Goal: Task Accomplishment & Management: Manage account settings

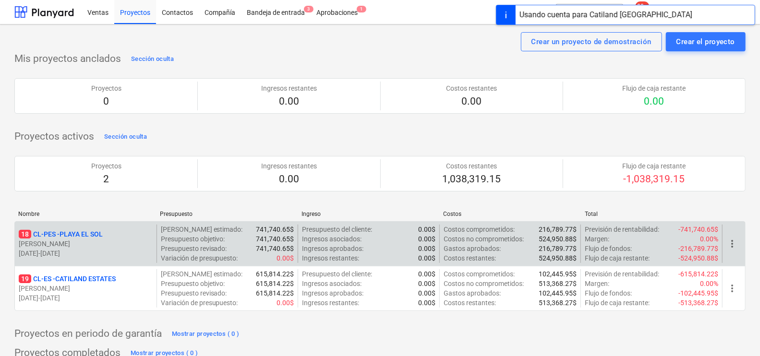
click at [125, 245] on p "[PERSON_NAME]" at bounding box center [86, 244] width 134 height 10
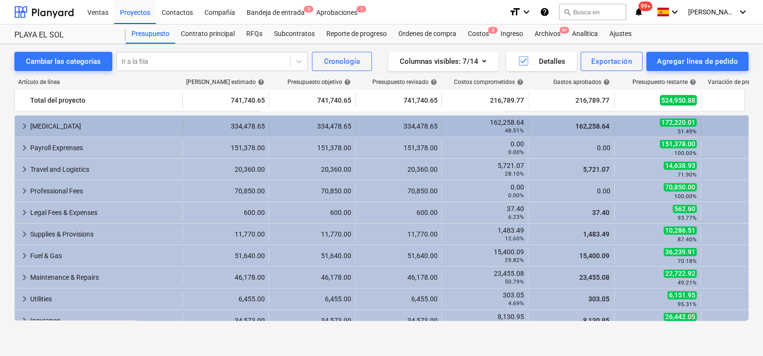
click at [79, 133] on div "[MEDICAL_DATA]" at bounding box center [104, 126] width 148 height 15
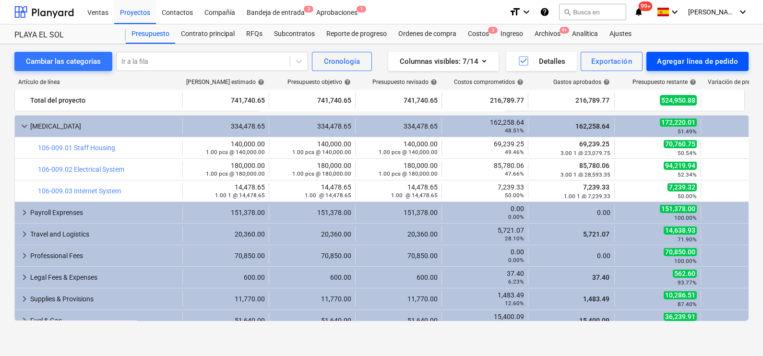
click at [698, 57] on div "Agregar línea de pedido" at bounding box center [697, 61] width 81 height 12
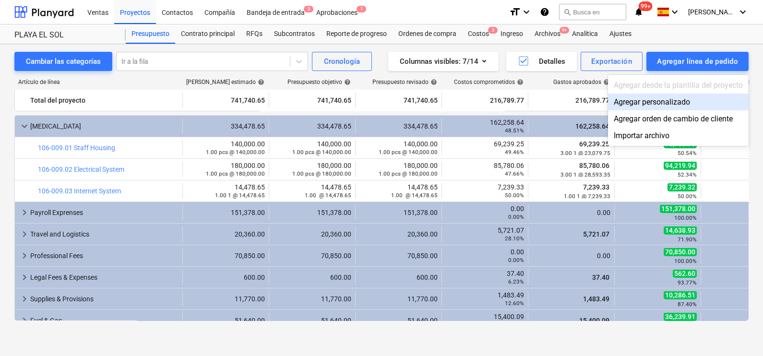
click at [680, 102] on div "Agregar personalizado" at bounding box center [678, 102] width 141 height 17
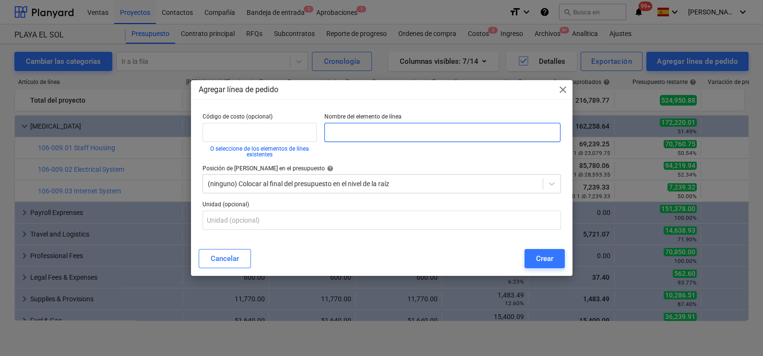
click at [381, 135] on input "text" at bounding box center [443, 132] width 237 height 19
paste input "106-009.04 Upholstery + Fabric"
type input "106-009.04 Upholstery + Fabric"
click at [357, 179] on div "(ninguno) Colocar al final del presupuesto en el nivel de la raíz" at bounding box center [373, 183] width 340 height 13
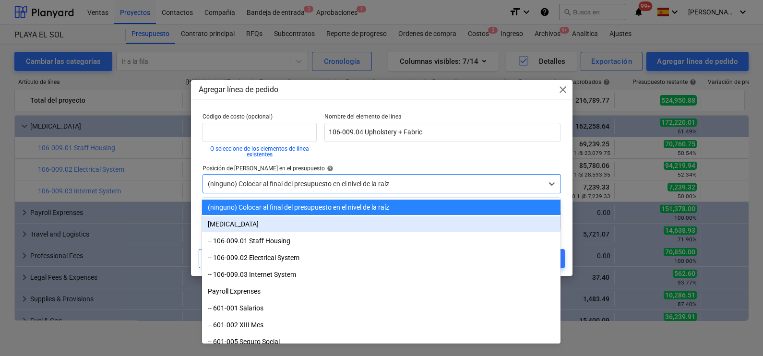
click at [243, 224] on div "[MEDICAL_DATA]" at bounding box center [381, 224] width 359 height 15
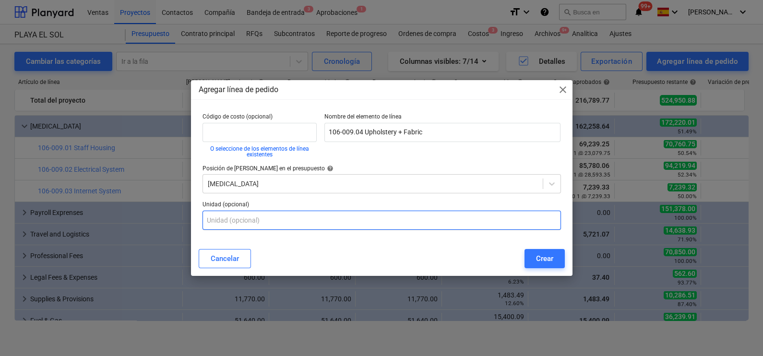
click at [245, 221] on input "text" at bounding box center [382, 220] width 359 height 19
click at [283, 217] on input "text" at bounding box center [382, 220] width 359 height 19
paste input "Upholstery + Fabric"
type input "Upholstery + Fabric"
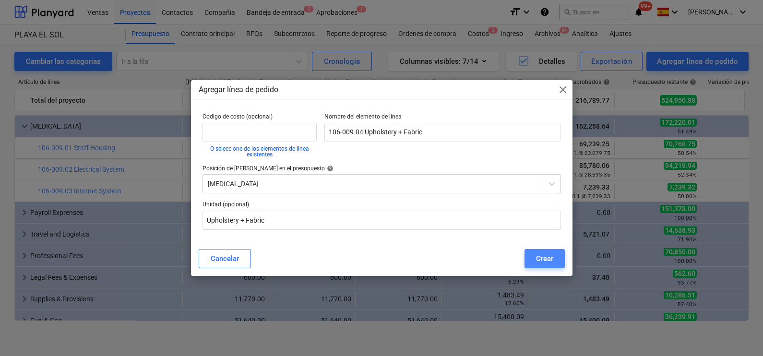
click at [548, 262] on div "Crear" at bounding box center [544, 259] width 17 height 12
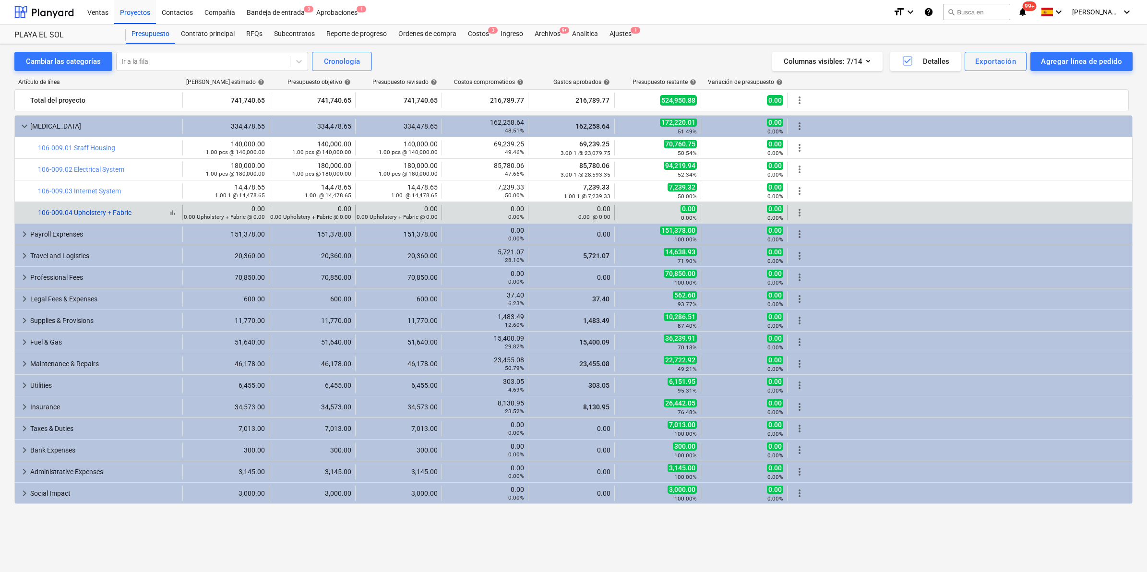
click at [85, 214] on link "106-009.04 Upholstery + Fabric" at bounding box center [85, 213] width 94 height 8
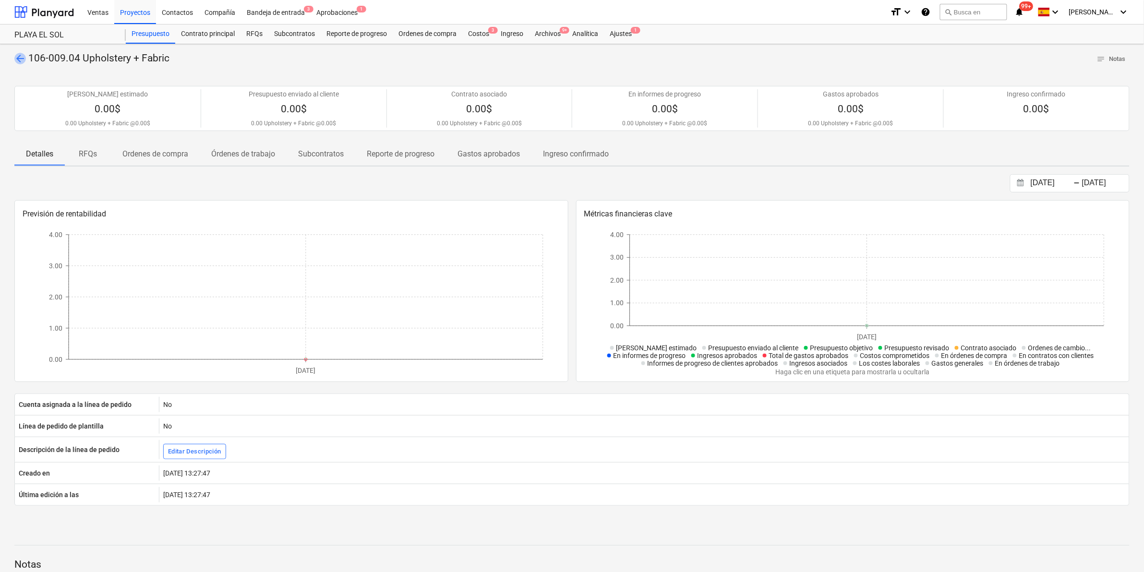
click at [18, 59] on span "arrow_back" at bounding box center [20, 59] width 12 height 12
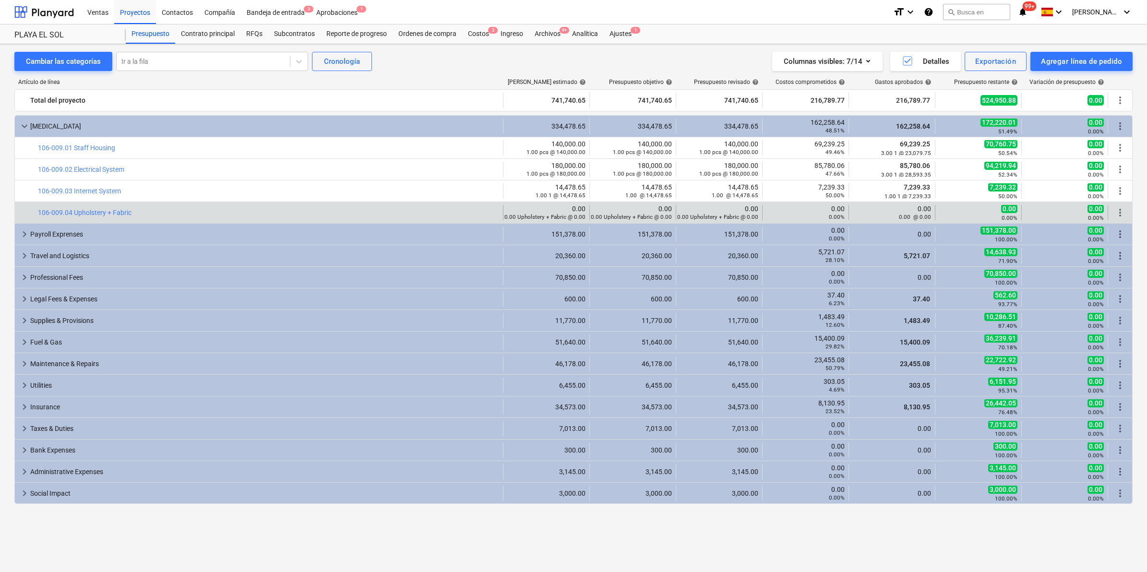
click at [763, 214] on span "more_vert" at bounding box center [1121, 213] width 12 height 12
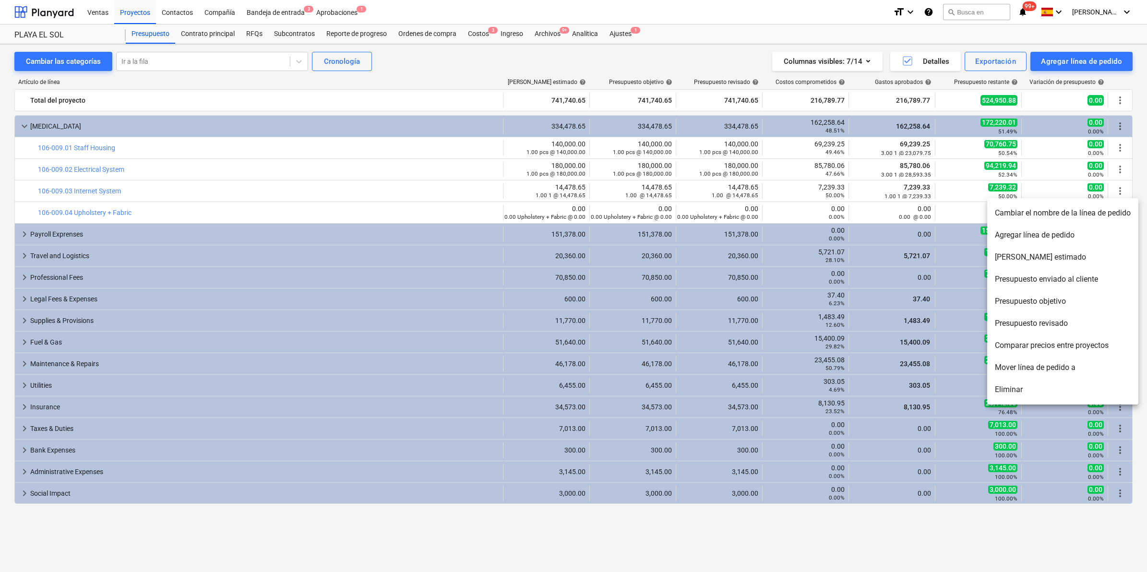
click at [763, 258] on li "[PERSON_NAME] estimado" at bounding box center [1063, 257] width 151 height 22
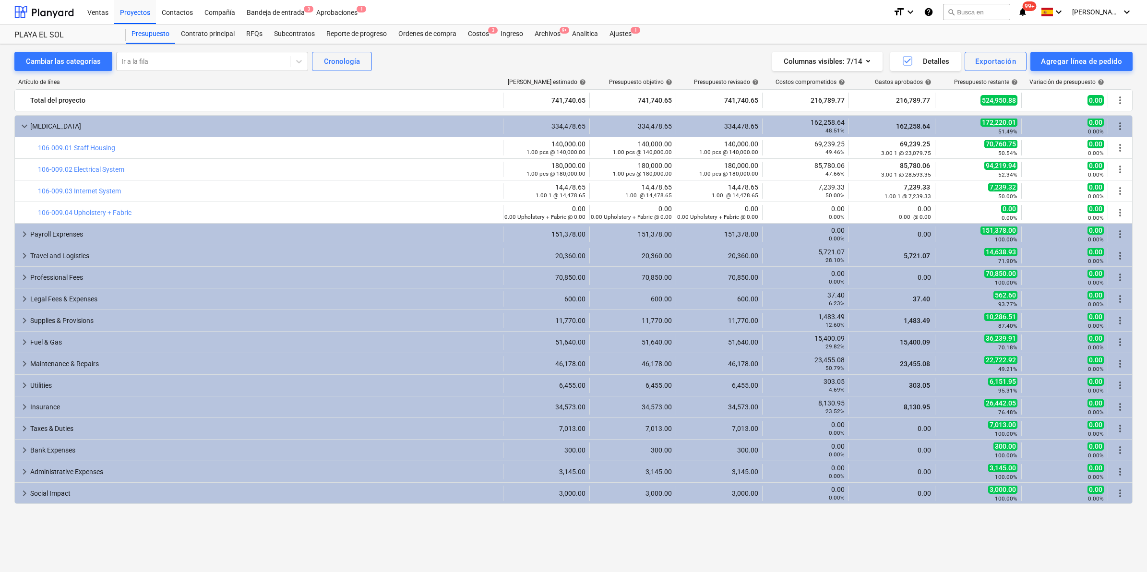
type textarea "x"
type input "0.00"
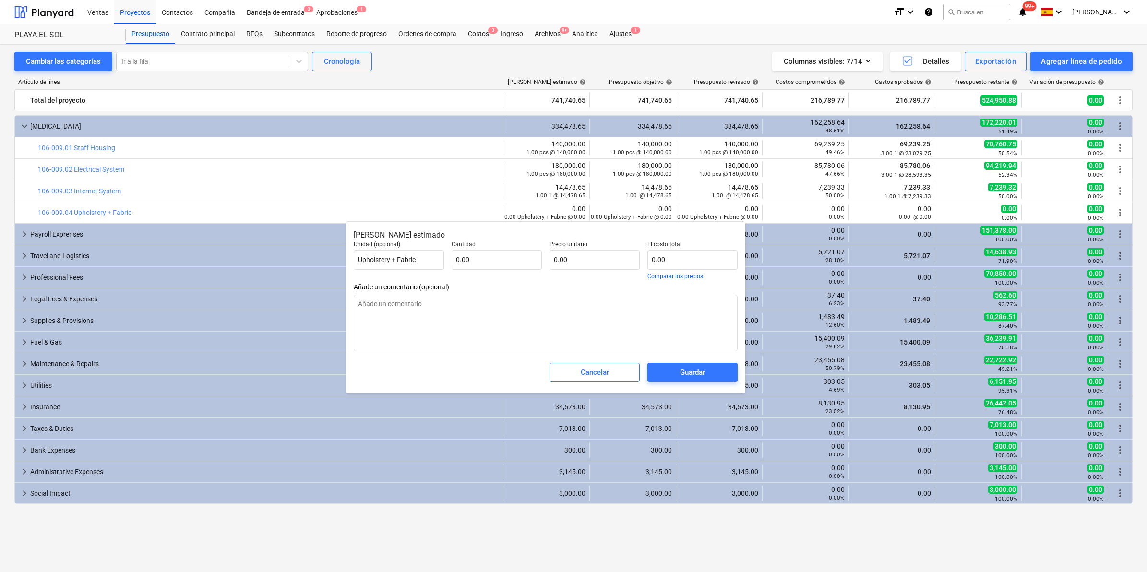
type textarea "x"
click at [502, 258] on input "text" at bounding box center [497, 260] width 90 height 19
type textarea "x"
type input "1"
type textarea "x"
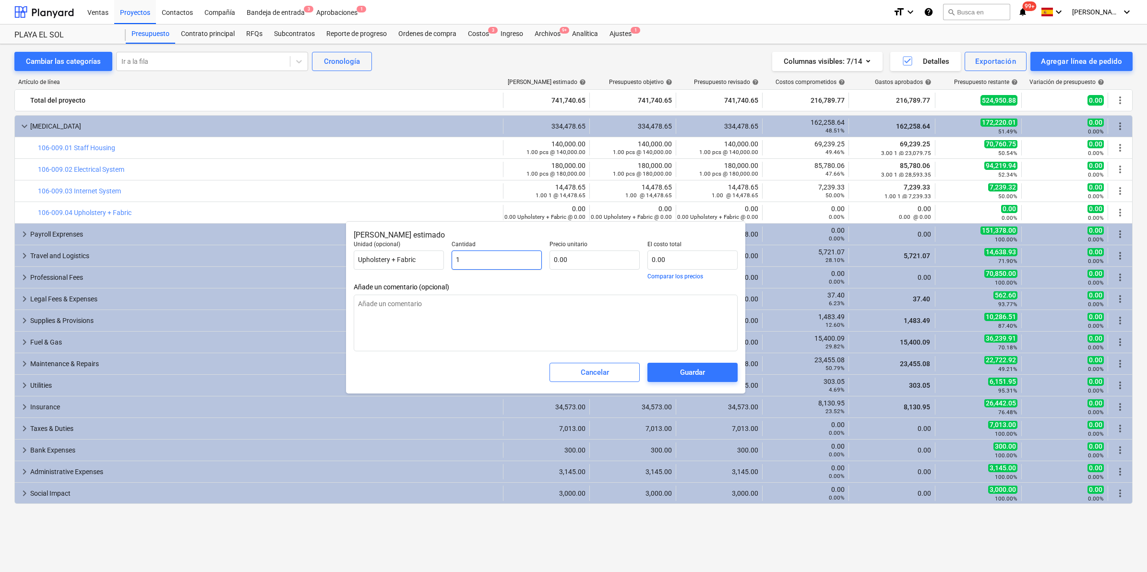
type input "18"
type textarea "x"
type input "188"
type textarea "x"
type input "1887"
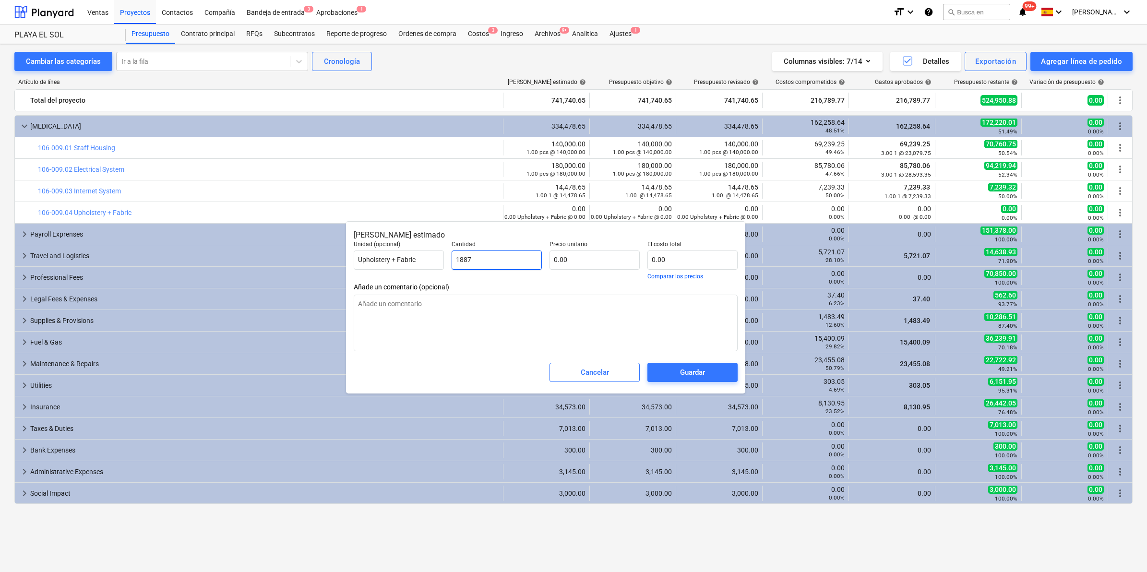
type textarea "x"
type input "18875"
type textarea "x"
type input "18875."
type textarea "x"
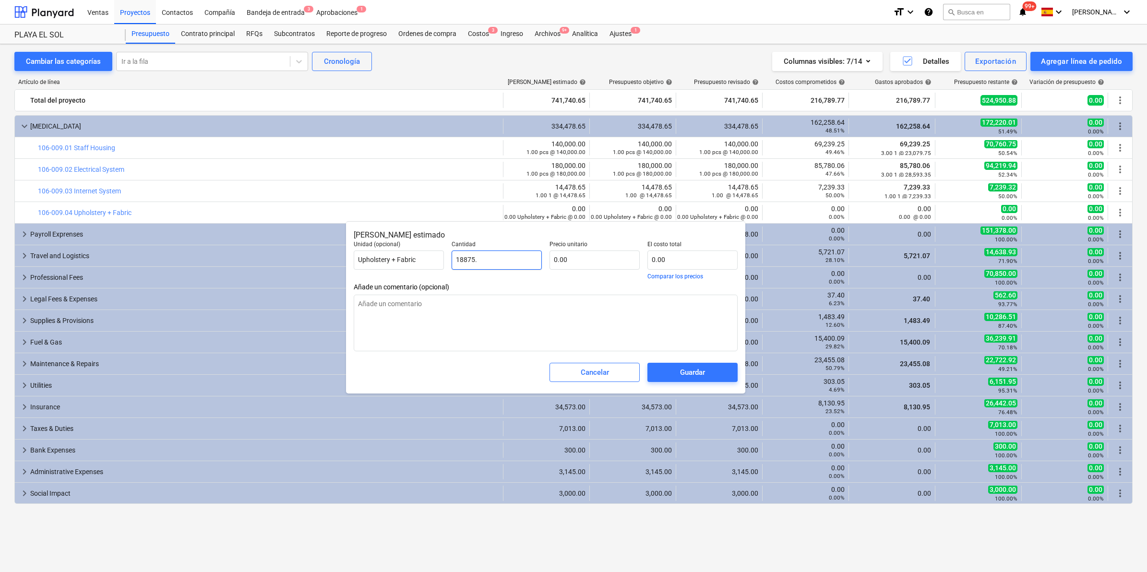
type input "18875.5"
type textarea "x"
type input "18875.55"
type textarea "x"
type input "18,875.55"
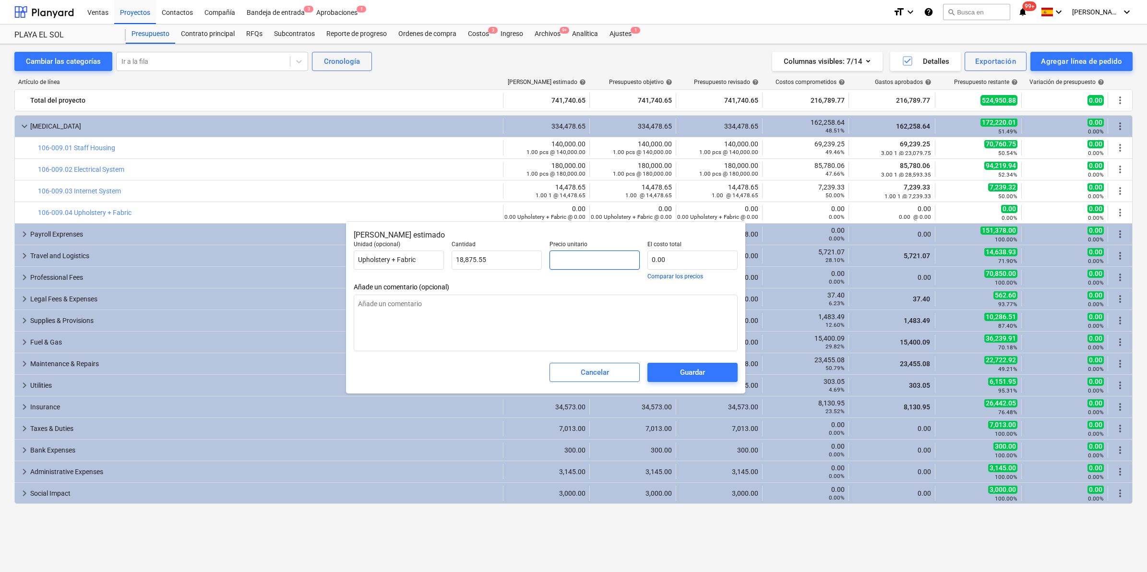
click at [586, 263] on input "text" at bounding box center [595, 260] width 90 height 19
type textarea "x"
type input "18875.55"
type input "0.00"
click at [452, 262] on input "18875.55" at bounding box center [497, 260] width 90 height 19
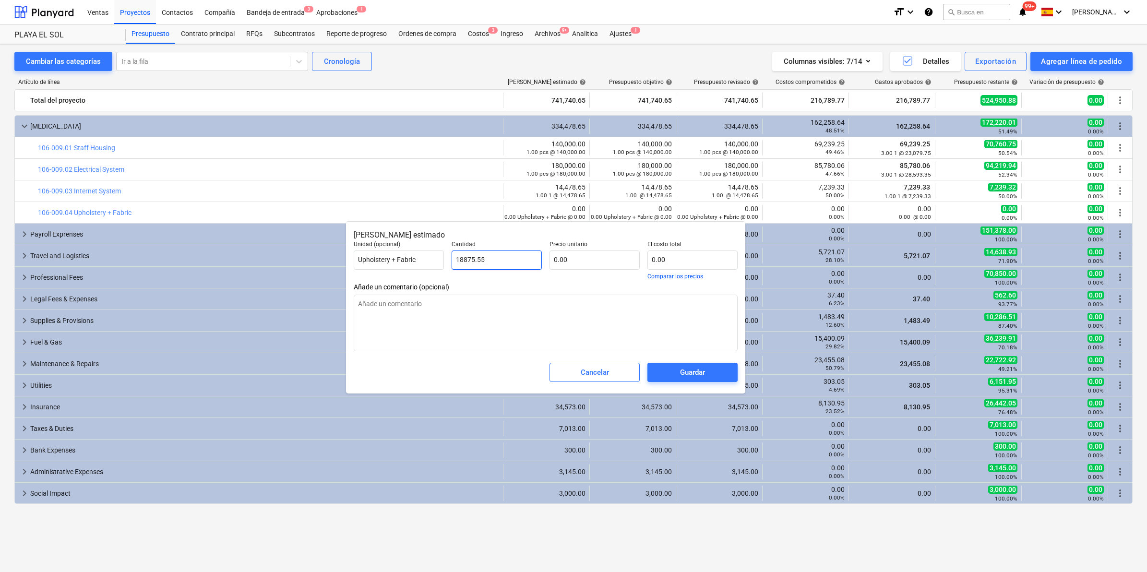
type textarea "x"
type input "0.00"
click at [591, 262] on input "text" at bounding box center [595, 260] width 90 height 19
paste input "18875.55"
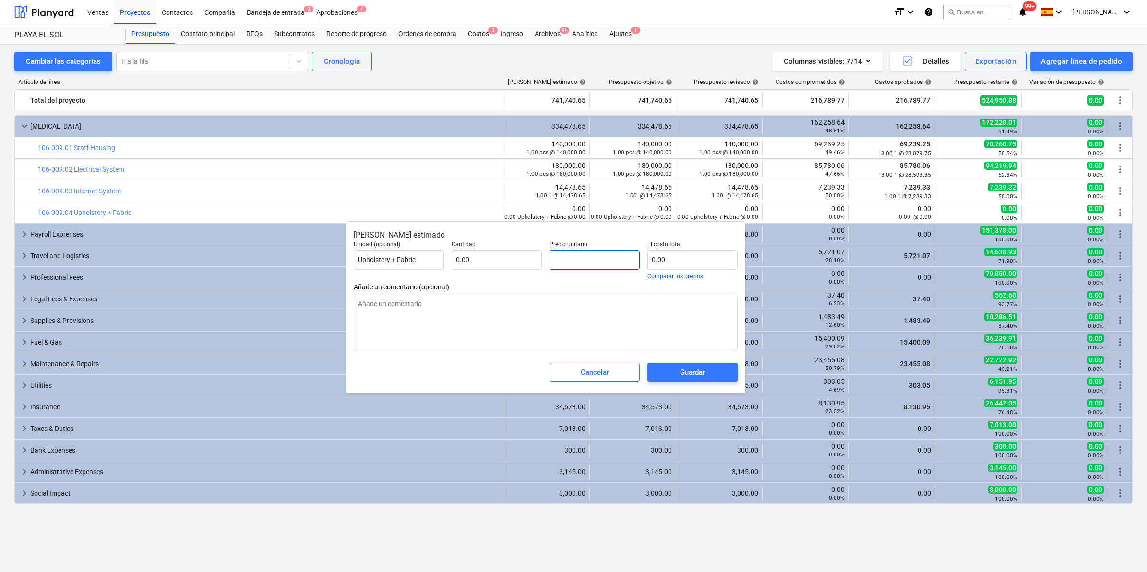
type textarea "x"
type input "18875.55"
type textarea "x"
type input "18,875.55"
click at [514, 260] on input "text" at bounding box center [497, 260] width 90 height 19
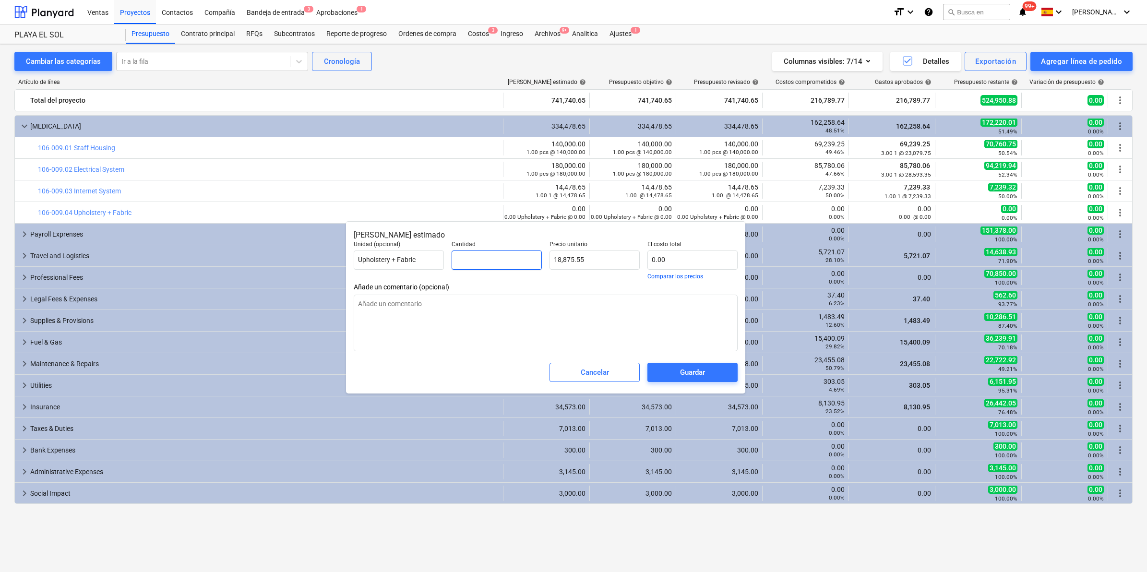
type textarea "x"
type input "1"
type input "18,875.55"
type input "1"
type textarea "x"
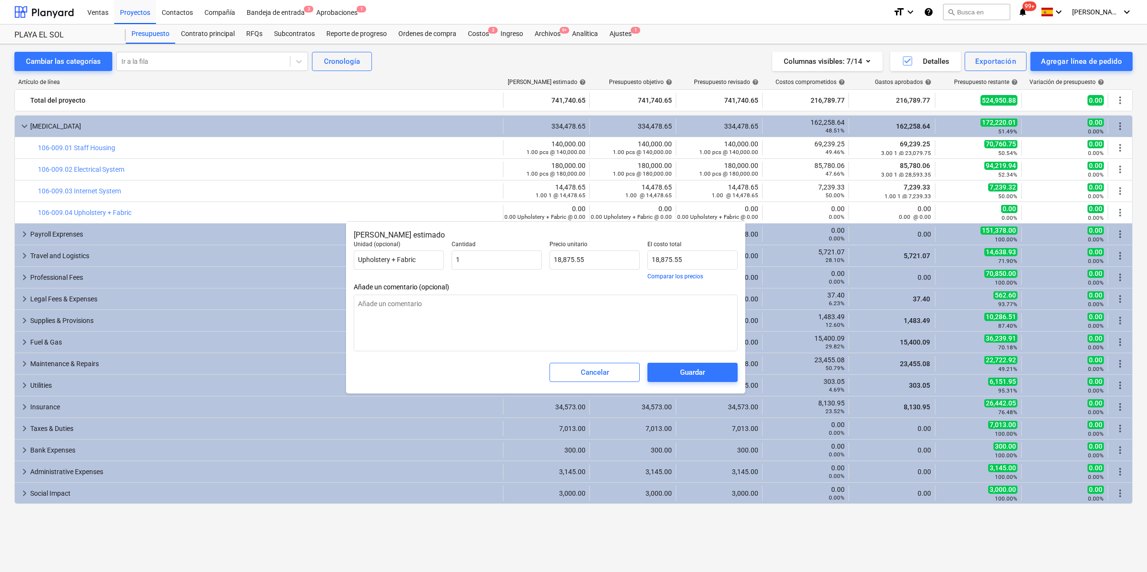
type input "1.00"
click at [498, 277] on div "Cantidad 1.00" at bounding box center [497, 260] width 98 height 46
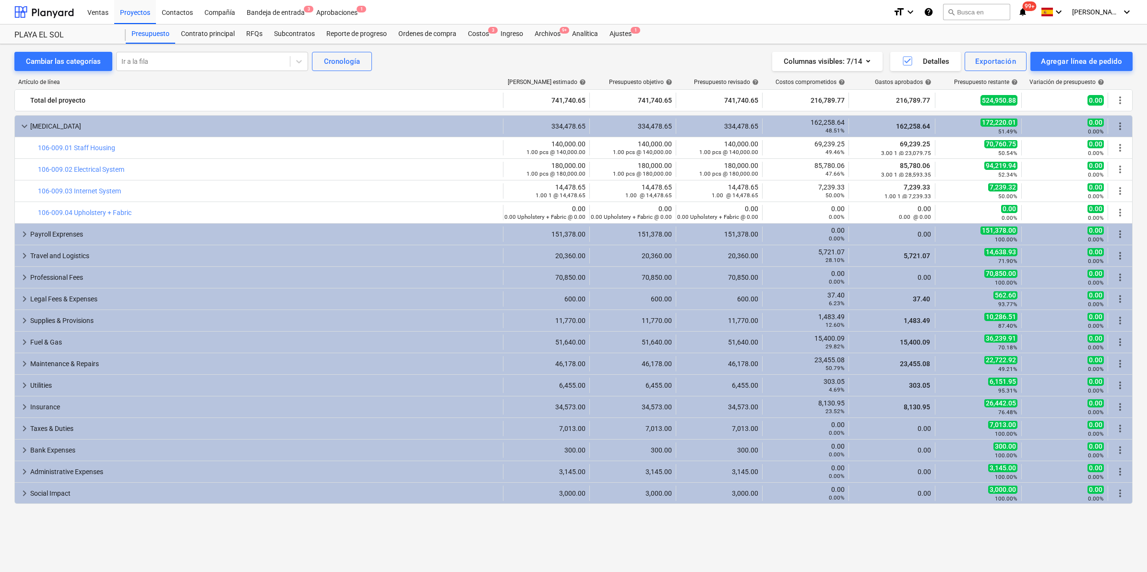
type textarea "x"
type input "1.00"
type input "18,875.55"
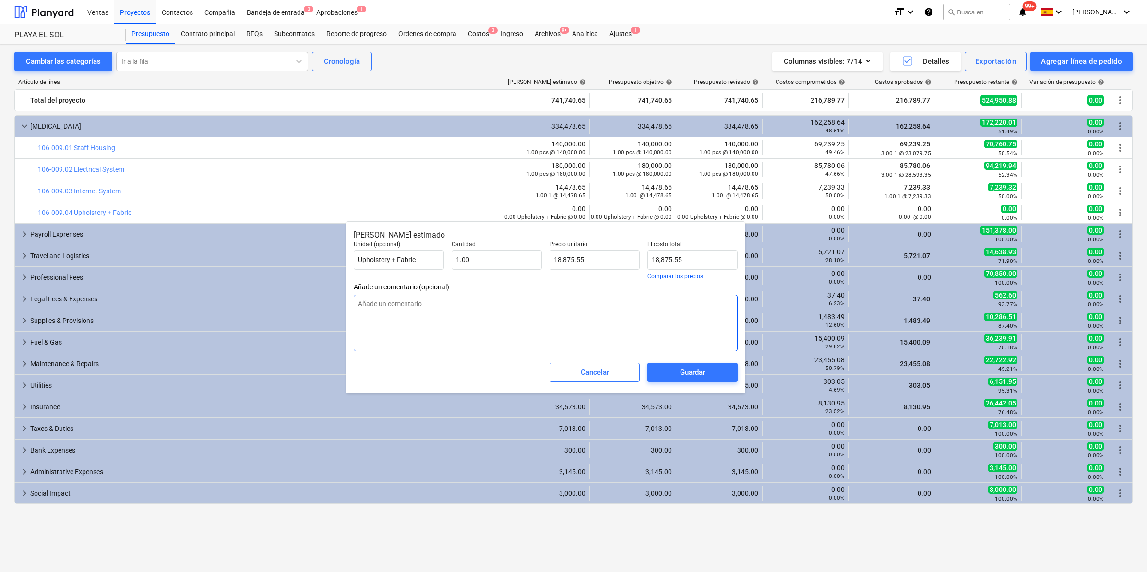
click at [402, 309] on textarea at bounding box center [546, 323] width 384 height 57
paste textarea "El total que tengo incluido en el presupuesto de [MEDICAL_DATA] = 18,975.55 (in…"
type textarea "x"
type textarea "El total que tengo incluido en el presupuesto de [MEDICAL_DATA] = 18,975.55 (in…"
click at [358, 314] on textarea "El total que tengo incluido en el presupuesto de [MEDICAL_DATA] = 18,975.55 (in…" at bounding box center [546, 323] width 384 height 57
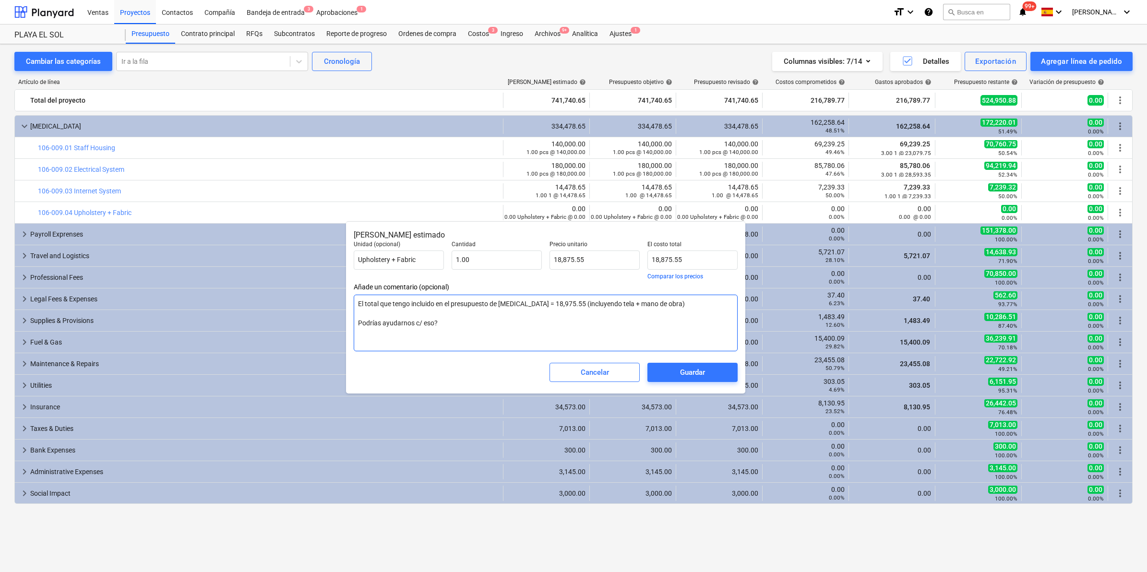
type textarea "x"
type textarea "El total que tengo incluido en el presupuesto de [MEDICAL_DATA] = 18,975.55 (in…"
click at [357, 325] on textarea "El total que tengo incluido en el presupuesto de [MEDICAL_DATA] = 18,975.55 (in…" at bounding box center [546, 323] width 384 height 57
type textarea "x"
type textarea "El total que tengo incluido en el presupuesto de [MEDICAL_DATA] = 18,975.55 (in…"
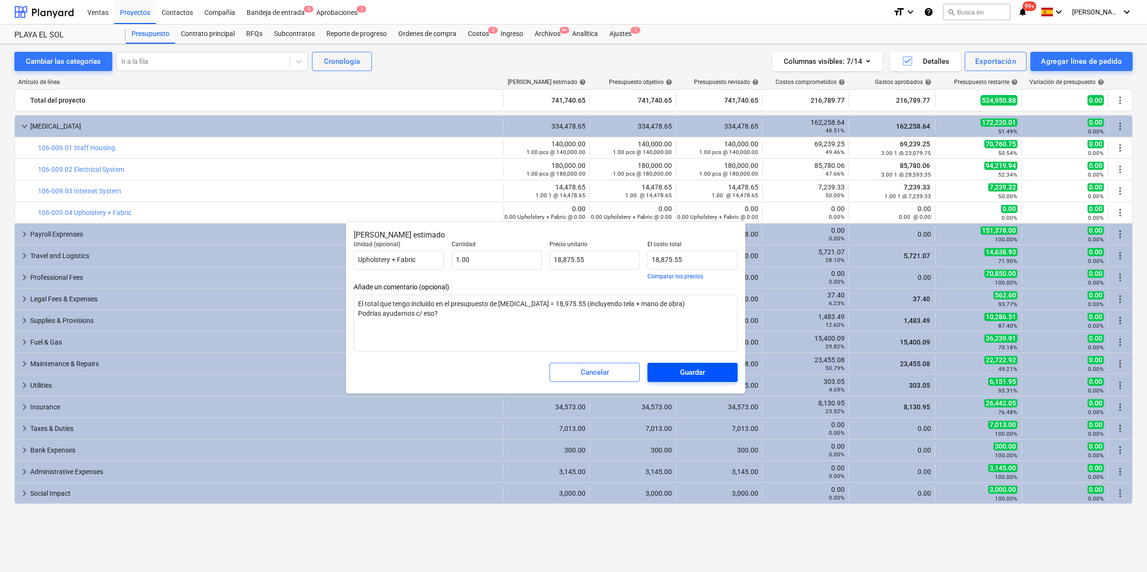
click at [676, 356] on span "Guardar" at bounding box center [692, 372] width 67 height 12
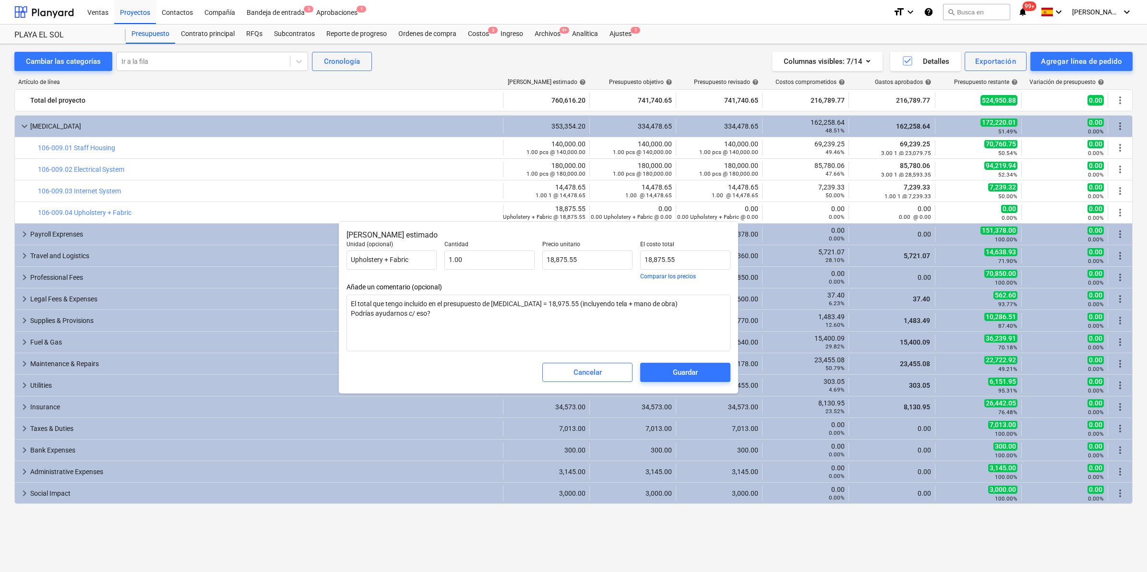
type textarea "x"
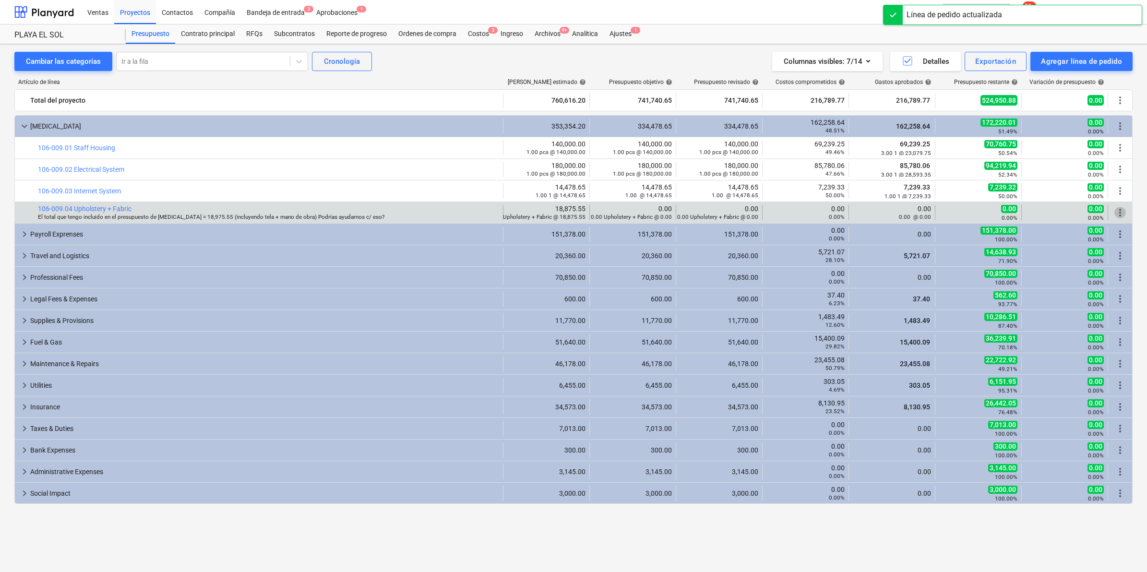
click at [763, 210] on span "more_vert" at bounding box center [1121, 213] width 12 height 12
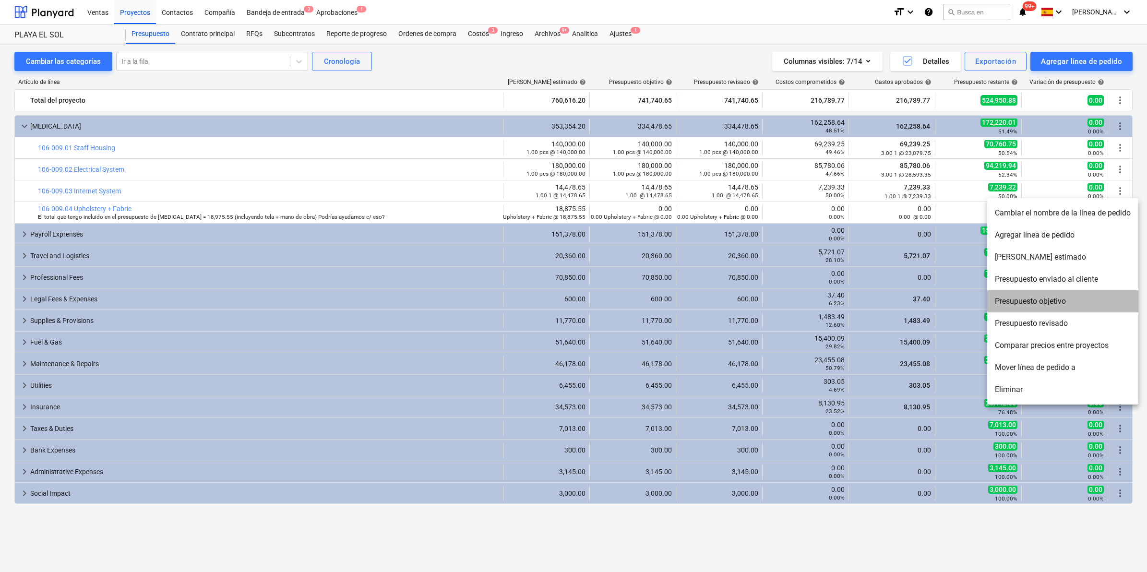
click at [763, 305] on li "Presupuesto objetivo" at bounding box center [1063, 301] width 151 height 22
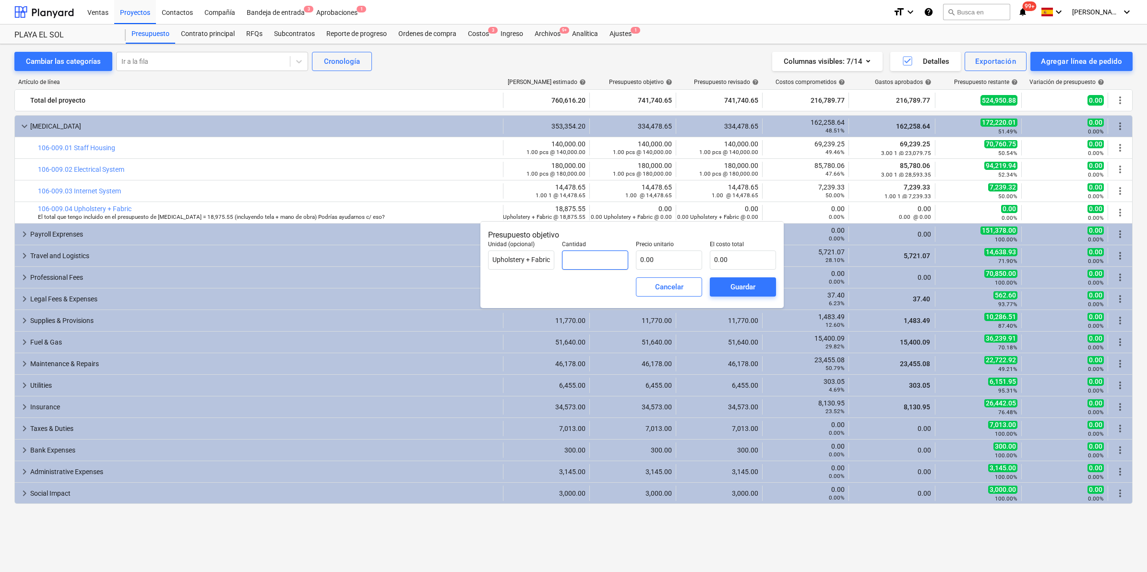
click at [608, 263] on input "text" at bounding box center [595, 260] width 66 height 19
type input "1.00"
click at [667, 262] on input "text" at bounding box center [669, 260] width 66 height 19
type input "0.00"
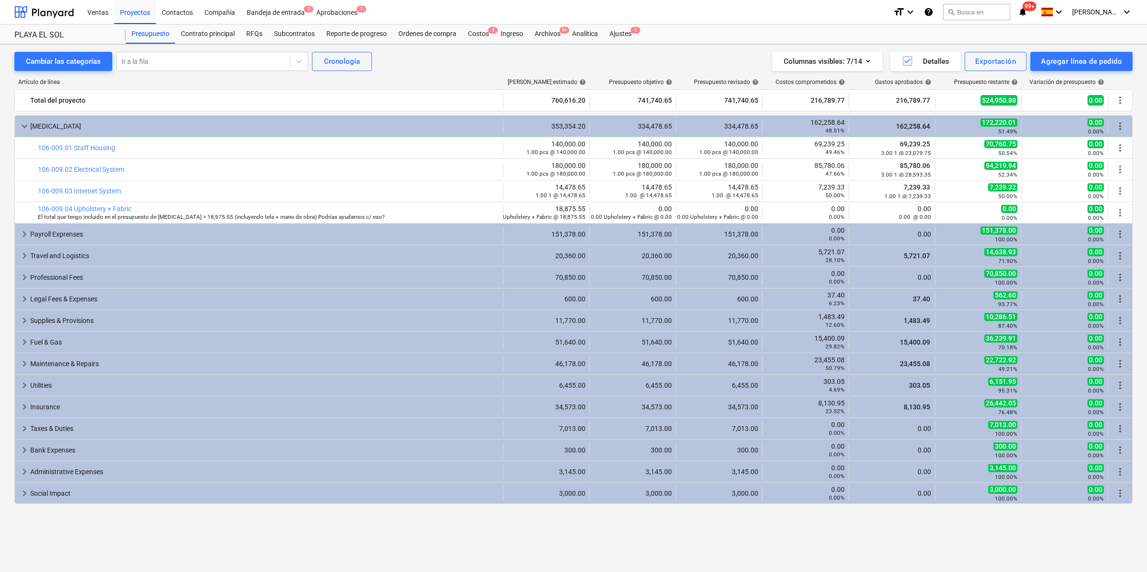
type input "1.00"
type input "0.00"
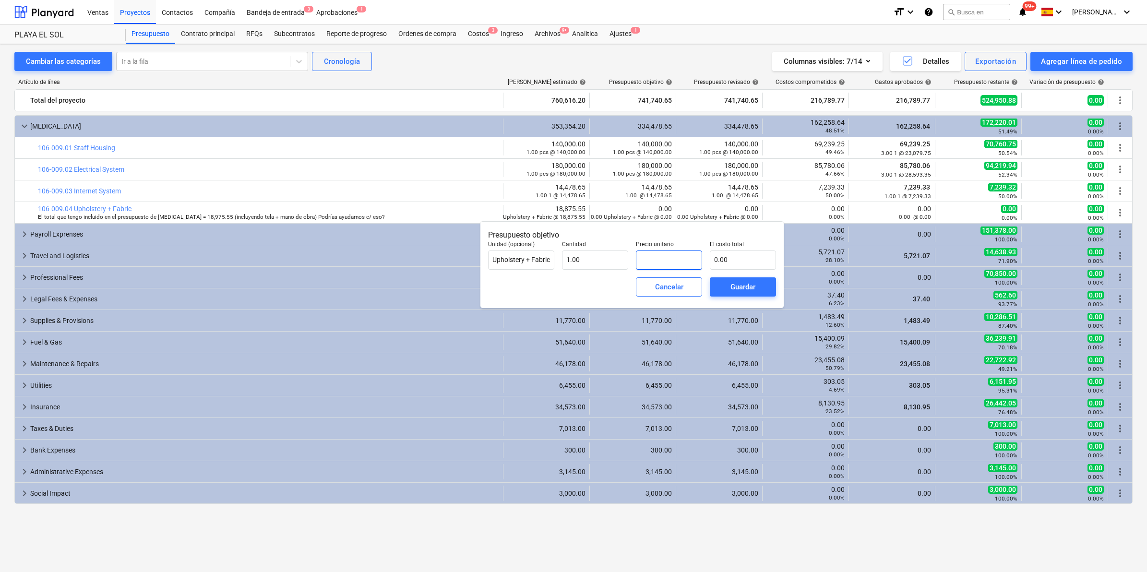
click at [651, 252] on input "text" at bounding box center [669, 260] width 66 height 19
type input "1"
type input "1.00"
type input "18"
type input "18.00"
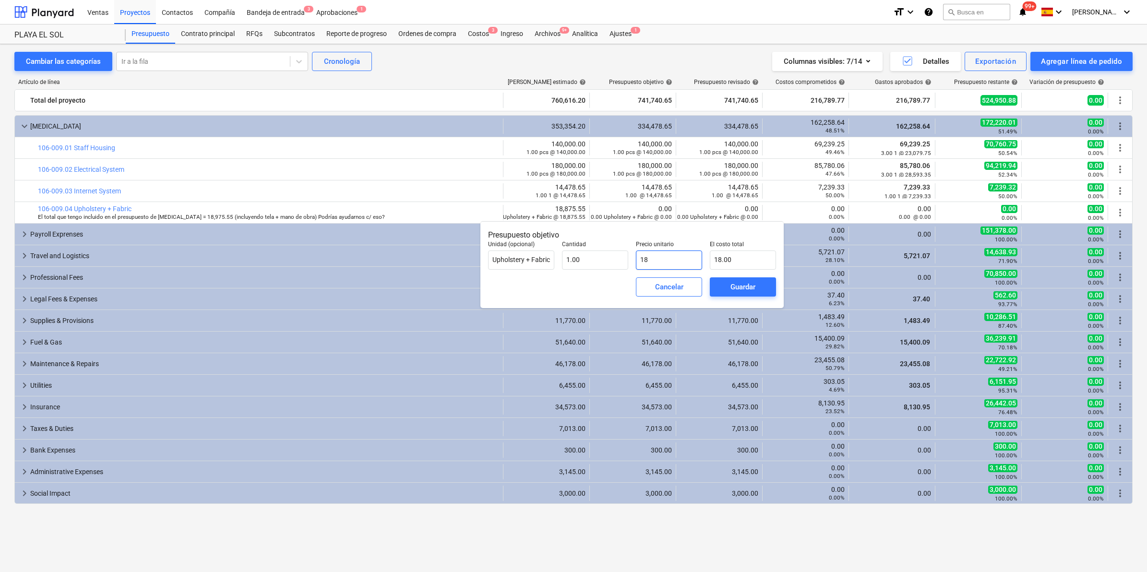
type input "189"
type input "189.00"
type input "1897"
type input "1,897.00"
type input "18975"
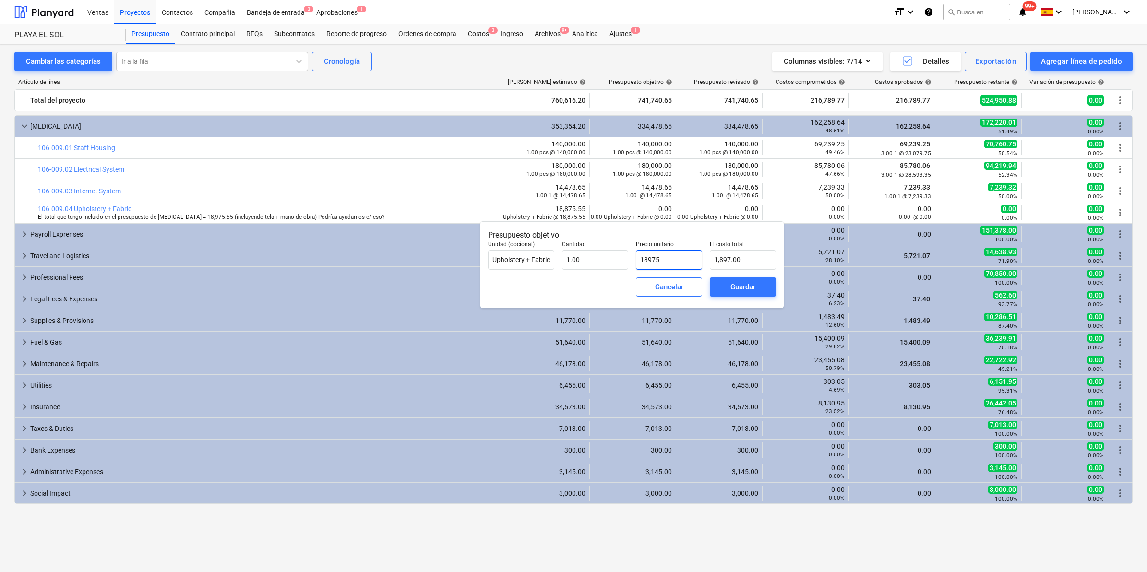
type input "18,975.00"
type input "18975.5"
type input "18,975.50"
type input "18975.55"
type input "18,975.55"
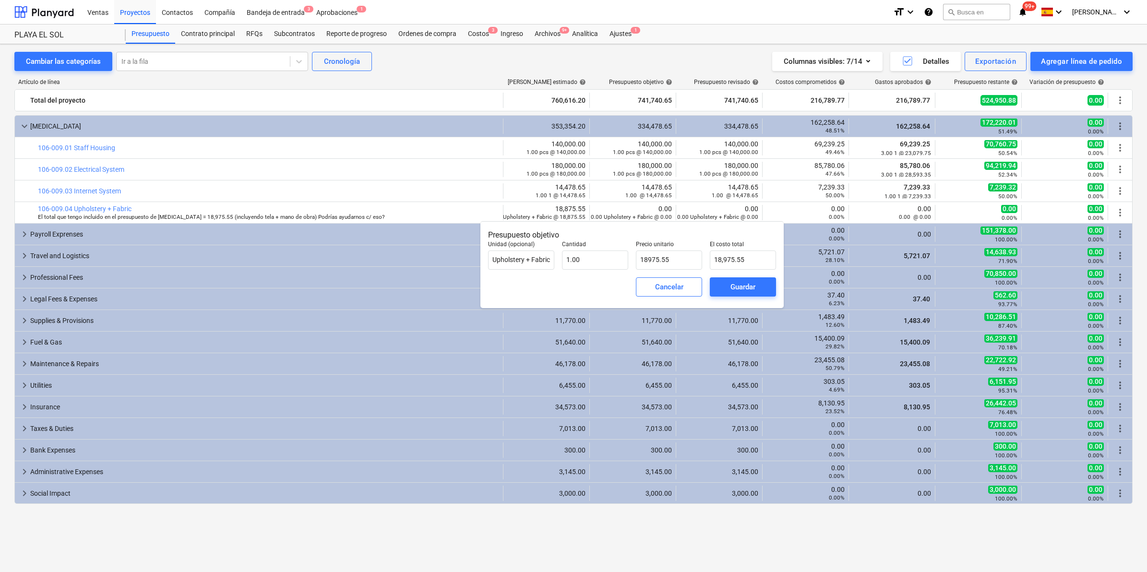
type input "18,975.55"
click at [570, 288] on div "Cancelar Guardar" at bounding box center [632, 287] width 296 height 35
click at [751, 285] on div "Guardar" at bounding box center [743, 287] width 25 height 12
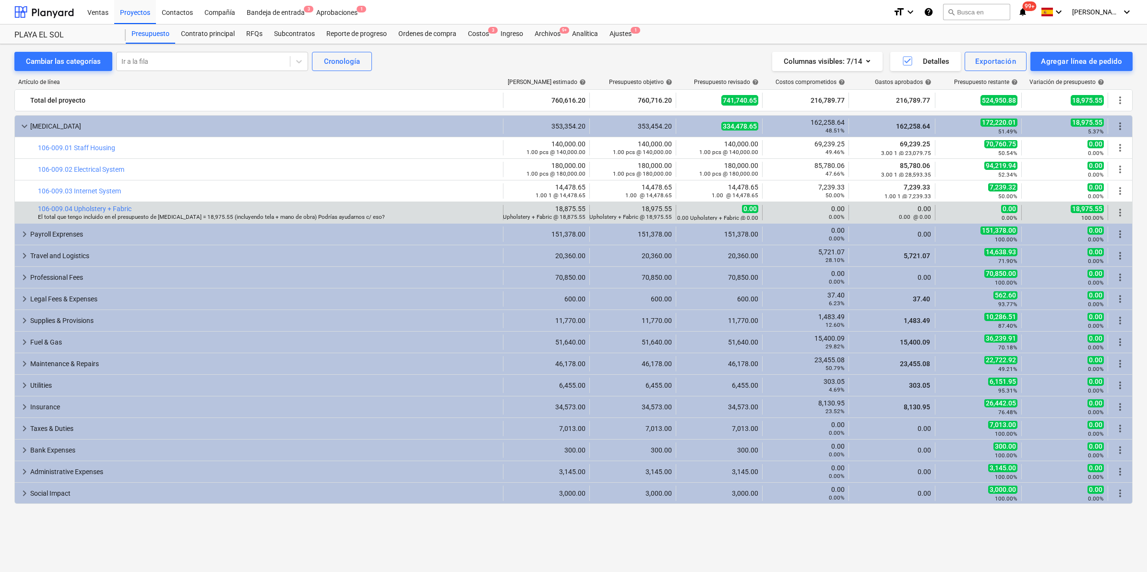
click at [763, 217] on span "more_vert" at bounding box center [1121, 213] width 12 height 12
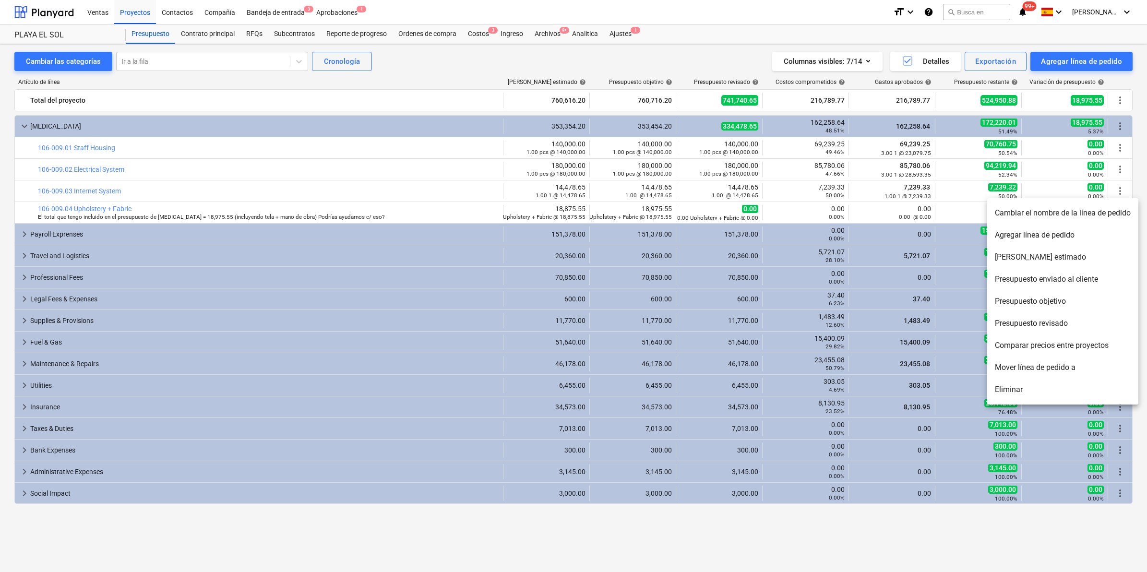
click at [763, 323] on li "Presupuesto revisado" at bounding box center [1063, 324] width 151 height 22
type textarea "x"
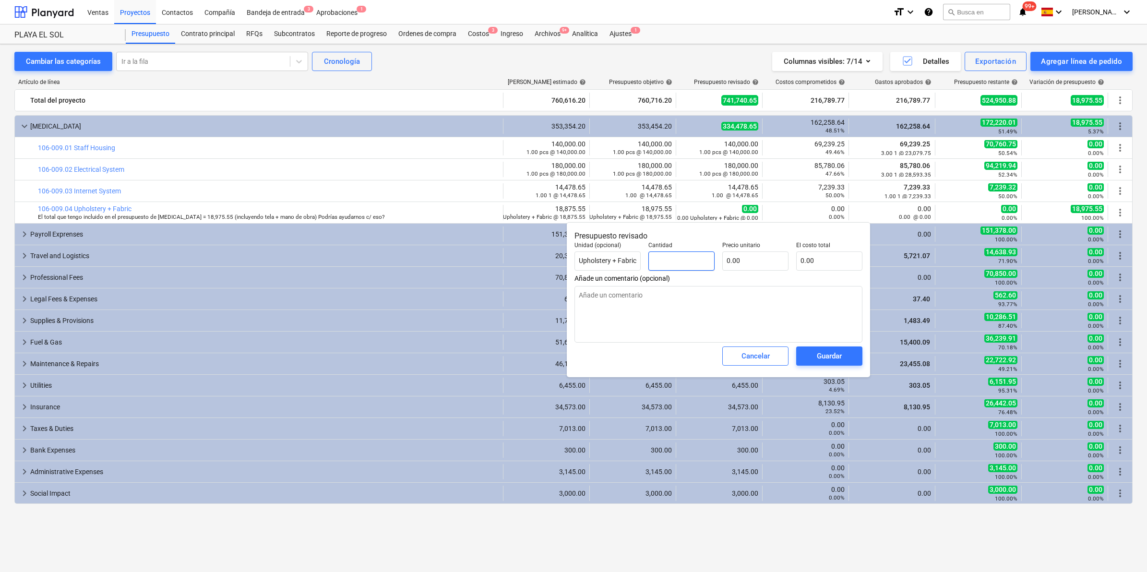
click at [683, 262] on input "text" at bounding box center [682, 261] width 66 height 19
type textarea "x"
type input "1"
type textarea "x"
type input "1.00"
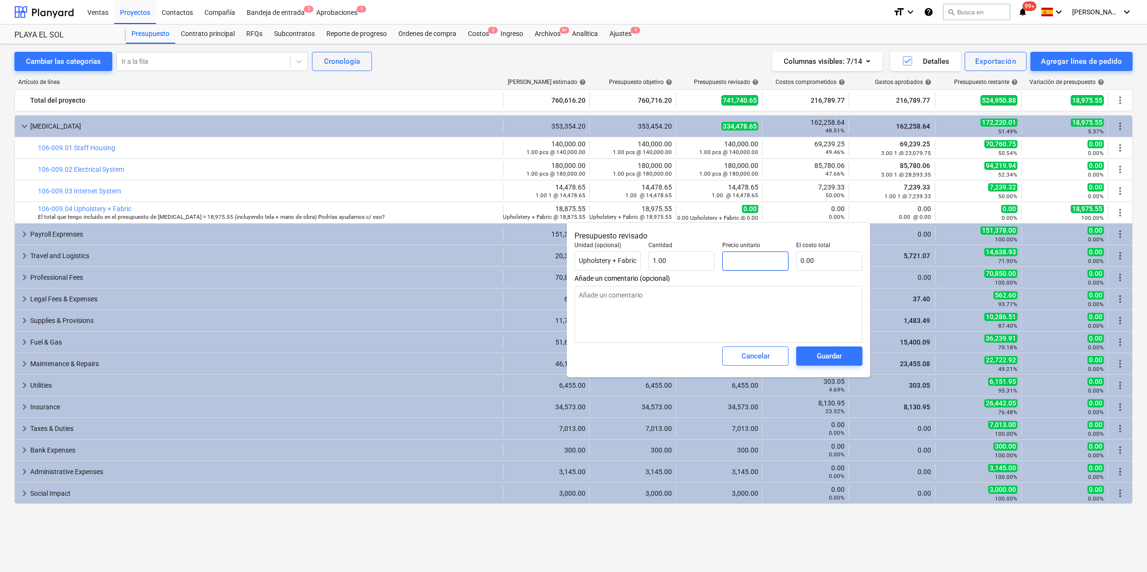
click at [759, 265] on input "text" at bounding box center [756, 261] width 66 height 19
type textarea "x"
type input "1"
type input "1.00"
type textarea "x"
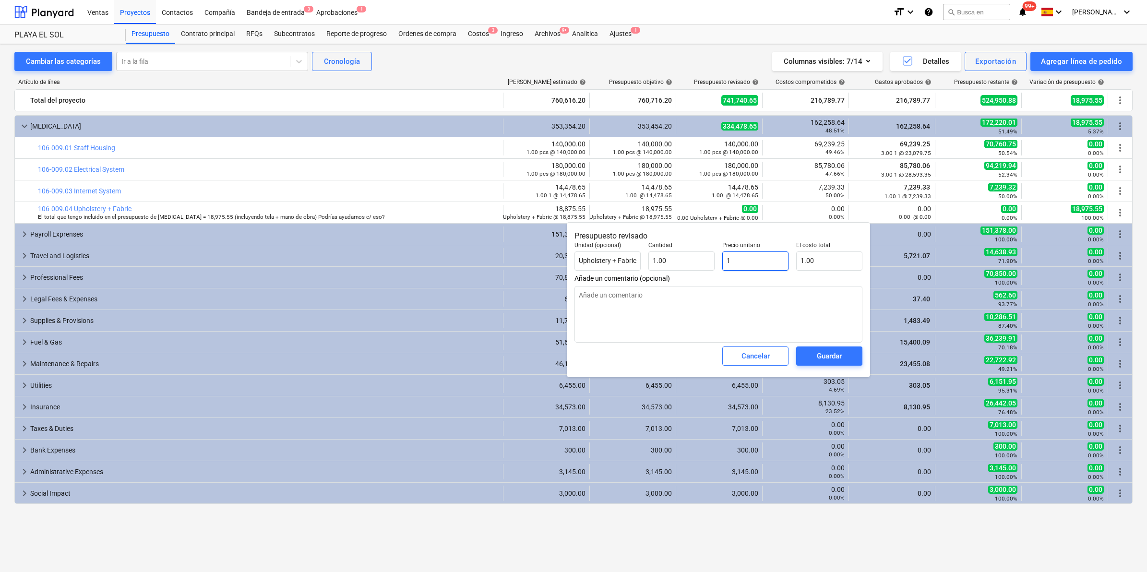
type input "18"
type input "18.00"
type textarea "x"
type input "189"
type input "189.00"
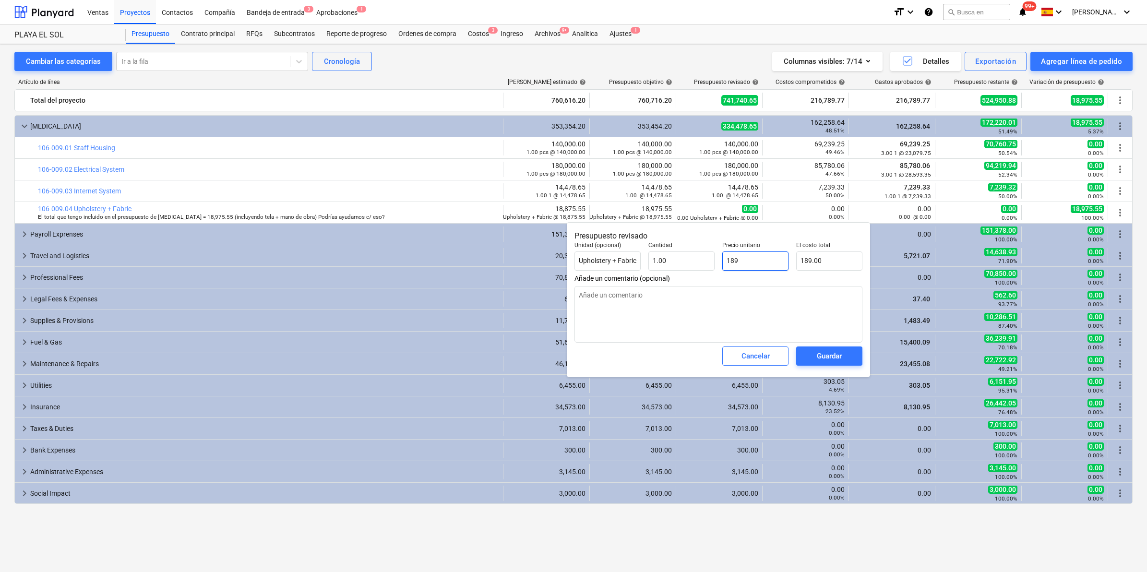
type textarea "x"
type input "1897"
type input "1,897.00"
type textarea "x"
type input "18975"
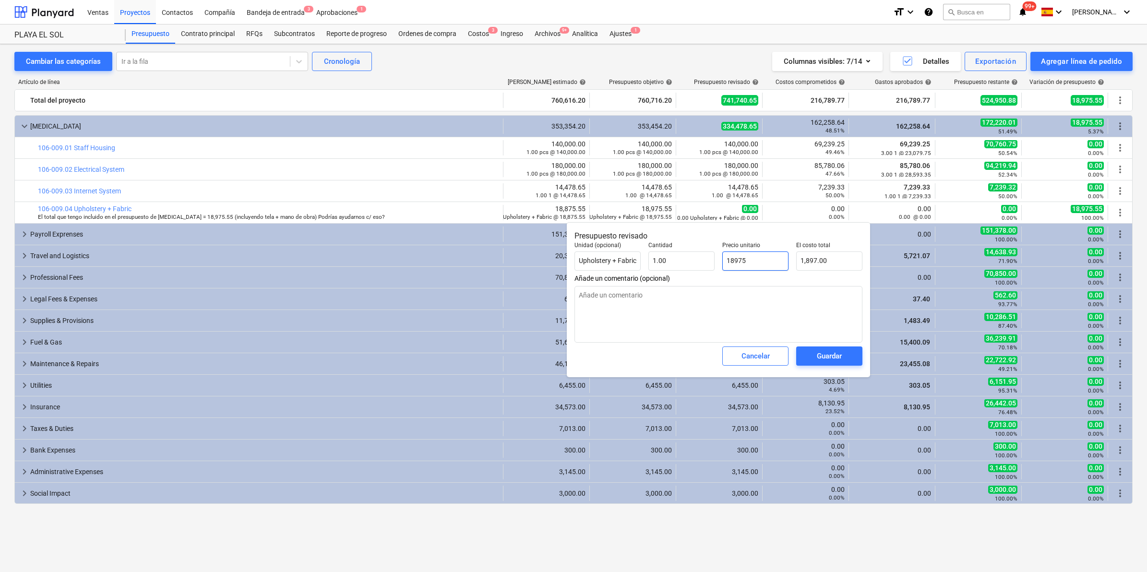
type input "18,975.00"
type textarea "x"
type input "18975."
type textarea "x"
type input "18975.5"
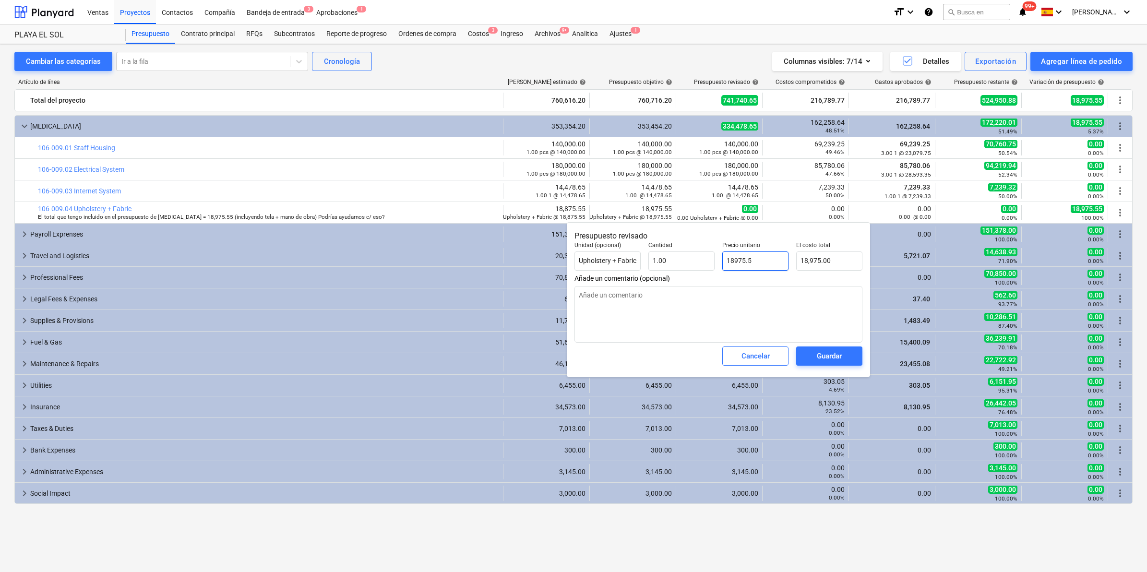
type input "18,975.50"
type textarea "x"
type input "18975.55"
type input "18,975.55"
type input "18975.55"
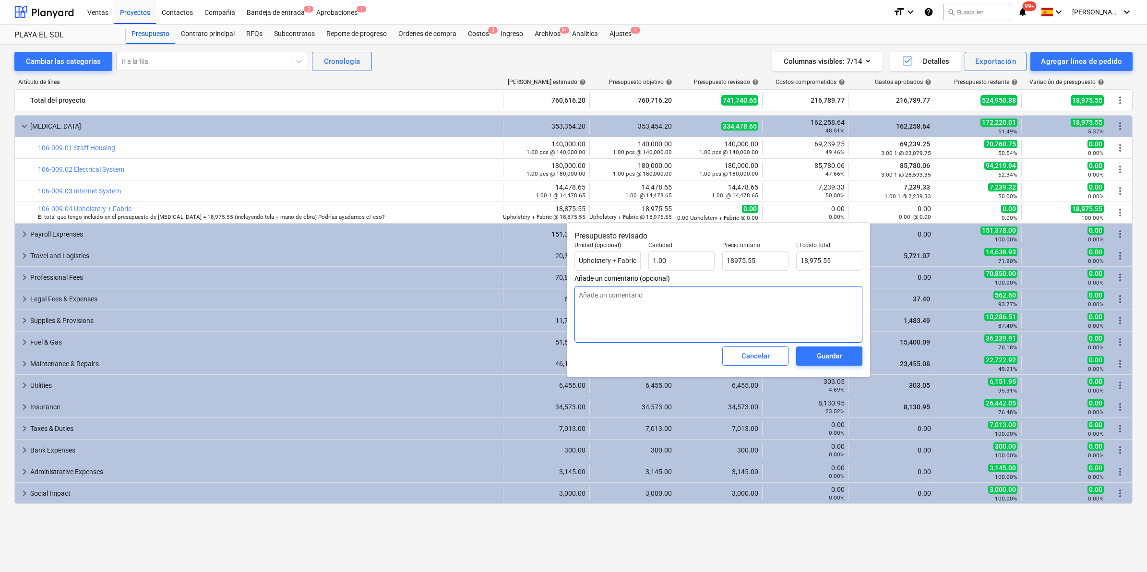
type textarea "x"
type input "18,975.55"
click at [763, 296] on textarea at bounding box center [719, 314] width 288 height 57
click at [763, 356] on div "Guardar" at bounding box center [829, 356] width 25 height 12
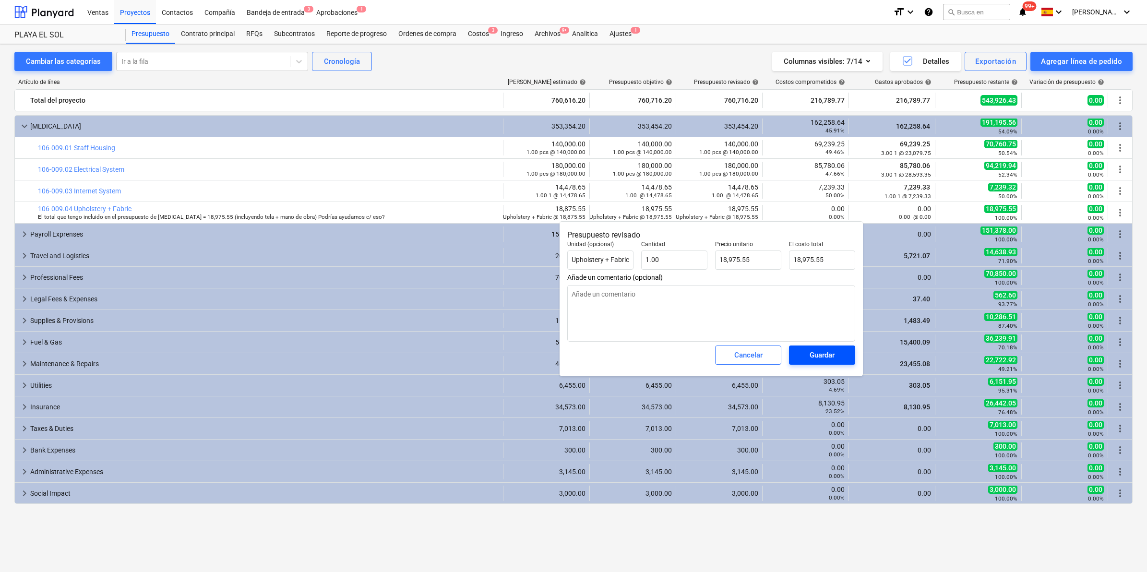
type textarea "x"
